Goal: Check status: Check status

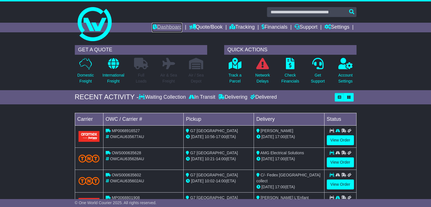
click at [153, 28] on link "Dashboard" at bounding box center [167, 28] width 30 height 10
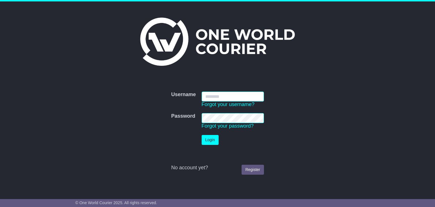
type input "**********"
click at [205, 142] on button "Login" at bounding box center [210, 140] width 17 height 10
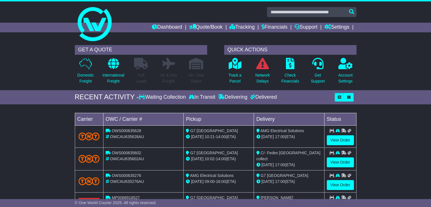
scroll to position [28, 0]
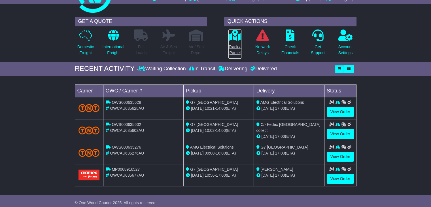
click at [234, 47] on p "Track a Parcel" at bounding box center [234, 50] width 13 height 12
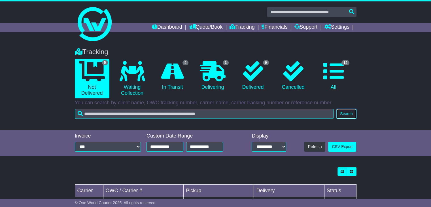
click at [340, 115] on button "Search" at bounding box center [346, 114] width 20 height 10
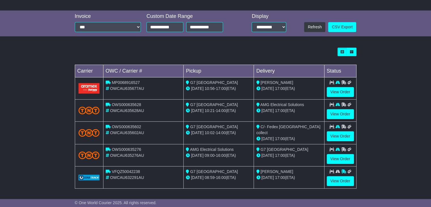
scroll to position [120, 0]
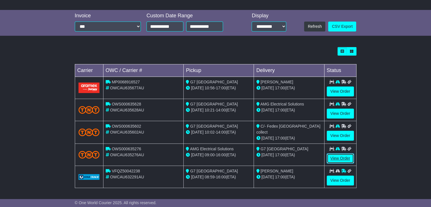
click at [348, 158] on link "View Order" at bounding box center [340, 158] width 27 height 10
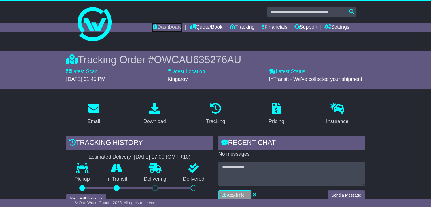
click at [158, 27] on link "Dashboard" at bounding box center [167, 28] width 30 height 10
